Goal: Obtain resource: Download file/media

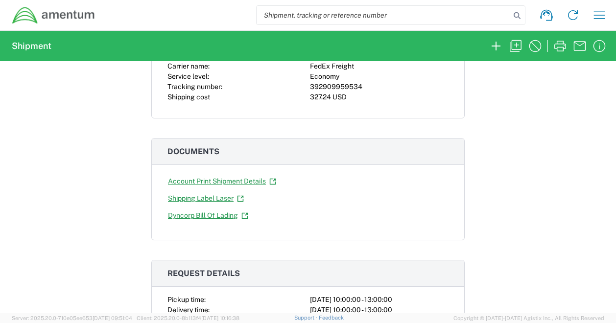
scroll to position [111, 0]
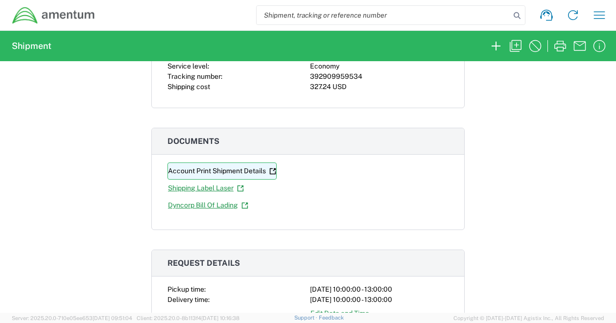
click at [242, 169] on link "Account Print Shipment Details" at bounding box center [221, 171] width 109 height 17
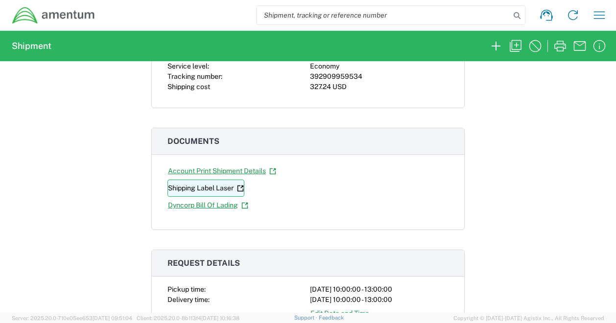
click at [183, 189] on link "Shipping Label Laser" at bounding box center [205, 188] width 77 height 17
click at [239, 188] on icon at bounding box center [240, 188] width 7 height 7
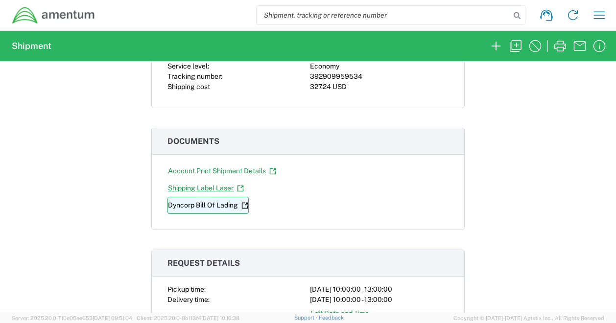
click at [244, 204] on icon at bounding box center [244, 205] width 7 height 7
click at [56, 121] on div "Shipment 56734325 Google Maps Carrier information Carrier name: FedEx Freight S…" at bounding box center [308, 187] width 616 height 252
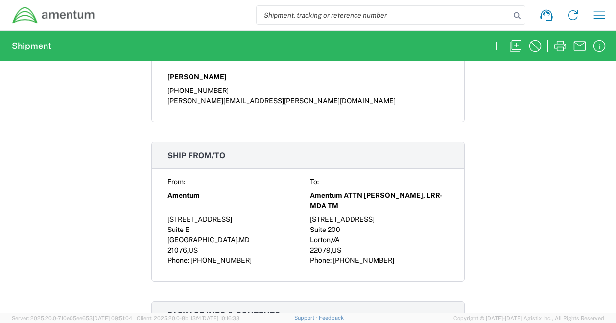
scroll to position [677, 0]
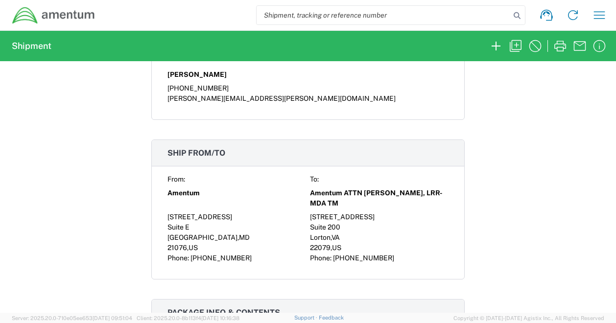
drag, startPoint x: 235, startPoint y: 255, endPoint x: 146, endPoint y: 221, distance: 95.0
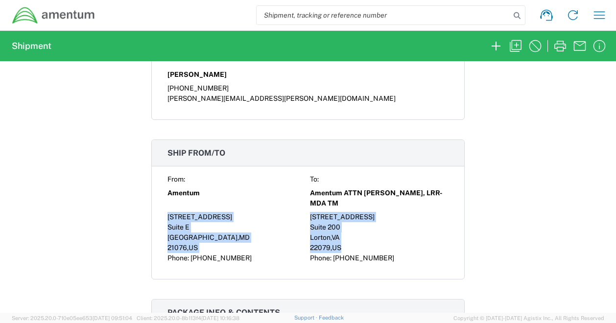
drag, startPoint x: 146, startPoint y: 221, endPoint x: 160, endPoint y: 211, distance: 16.5
click at [160, 211] on div "From: To: Amentum Amentum ATTN [PERSON_NAME], LRR-MDA TM [GEOGRAPHIC_DATA][STRE…" at bounding box center [308, 226] width 312 height 105
click at [161, 211] on div "From: To: Amentum Amentum ATTN [PERSON_NAME], LRR-MDA TM [GEOGRAPHIC_DATA][STRE…" at bounding box center [308, 226] width 312 height 105
drag, startPoint x: 163, startPoint y: 211, endPoint x: 201, endPoint y: 239, distance: 47.6
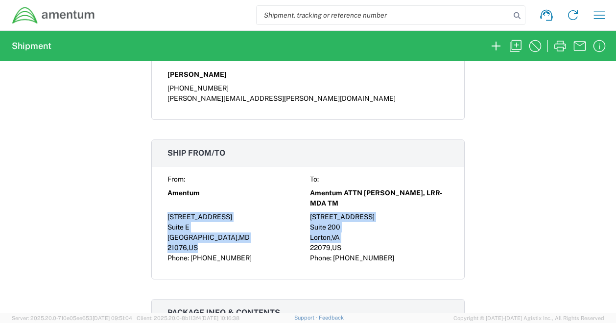
click at [201, 239] on div "From: To: Amentum Amentum ATTN [PERSON_NAME], LRR-MDA TM [GEOGRAPHIC_DATA][STRE…" at bounding box center [308, 226] width 312 height 105
click at [201, 243] on div "21076 , [GEOGRAPHIC_DATA]" at bounding box center [236, 248] width 139 height 10
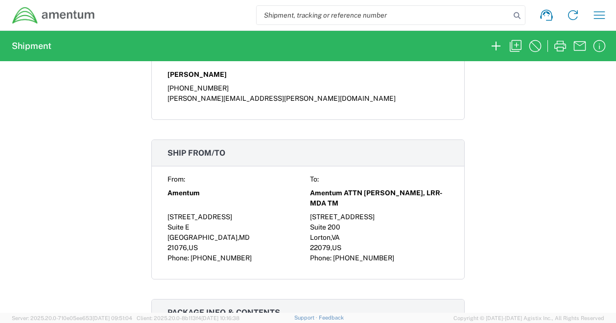
click at [570, 173] on div "Shipment 56734325 Google Maps Carrier information Carrier name: FedEx Freight S…" at bounding box center [308, 187] width 616 height 252
click at [597, 121] on div "Shipment 56734325 Google Maps Carrier information Carrier name: FedEx Freight S…" at bounding box center [308, 187] width 616 height 252
click at [593, 117] on div "Shipment 56734325 Google Maps Carrier information Carrier name: FedEx Freight S…" at bounding box center [308, 187] width 616 height 252
click at [568, 218] on div "Shipment 56734325 Google Maps Carrier information Carrier name: FedEx Freight S…" at bounding box center [308, 187] width 616 height 252
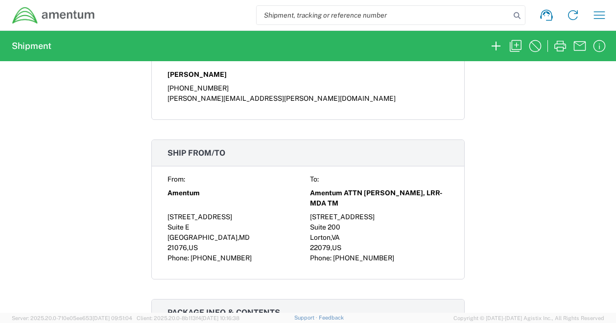
click at [594, 213] on div "Shipment 56734325 Google Maps Carrier information Carrier name: FedEx Freight S…" at bounding box center [308, 187] width 616 height 252
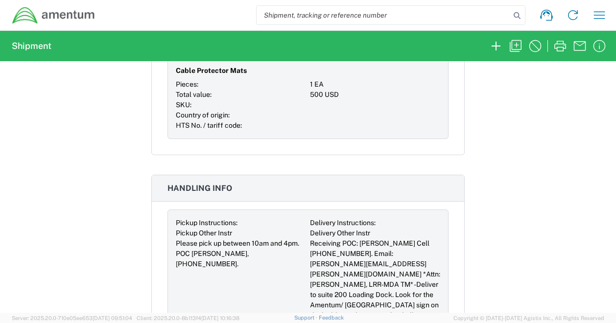
scroll to position [1052, 0]
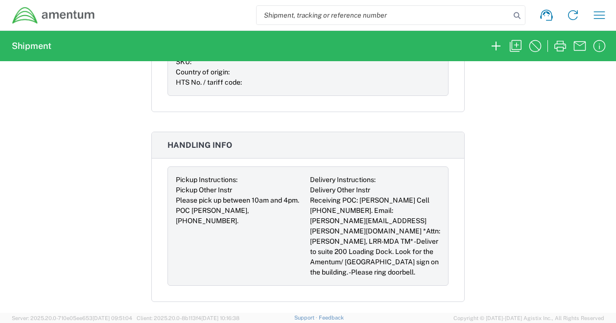
click at [600, 156] on div "Shipment 56734325 Google Maps Carrier information Carrier name: FedEx Freight S…" at bounding box center [308, 187] width 616 height 252
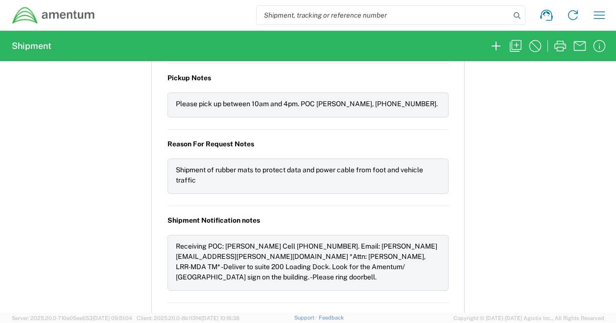
scroll to position [1400, 0]
